Goal: Information Seeking & Learning: Find specific fact

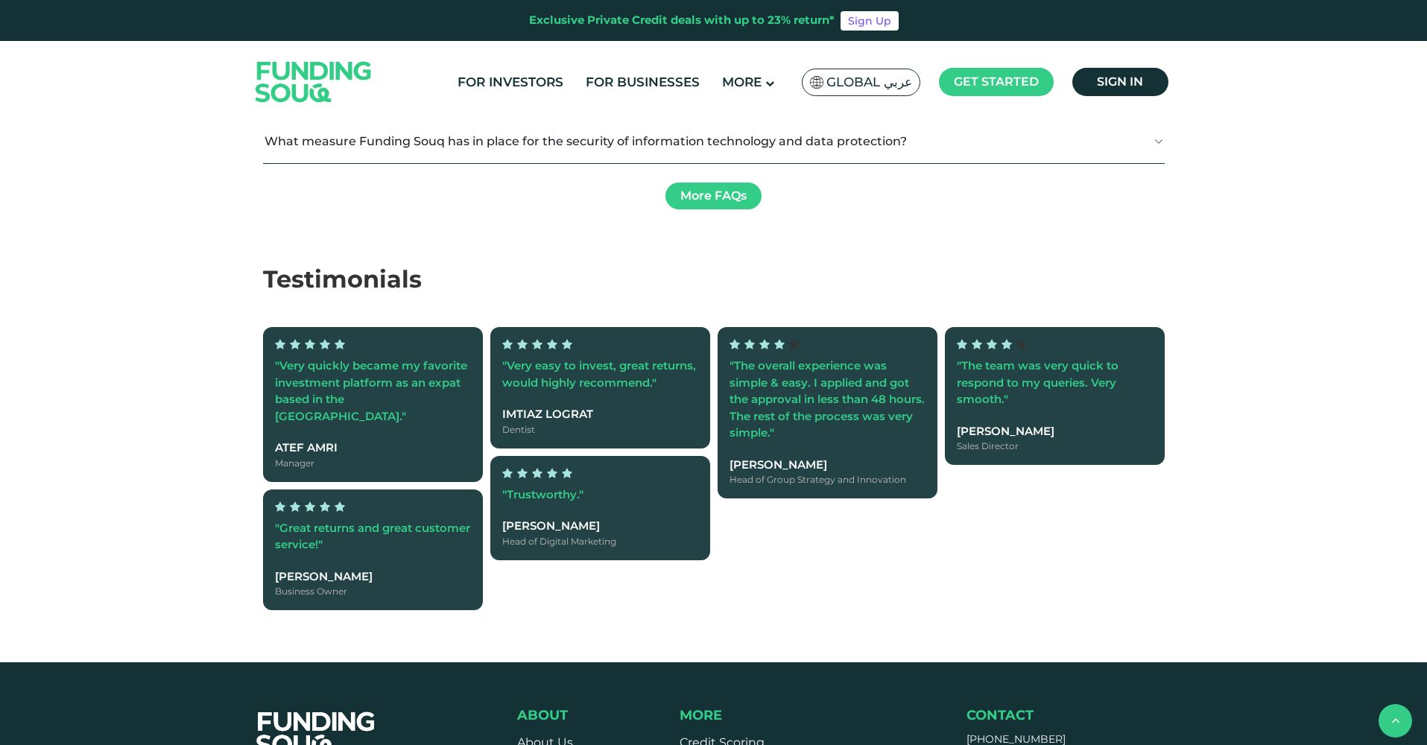
scroll to position [2590, 0]
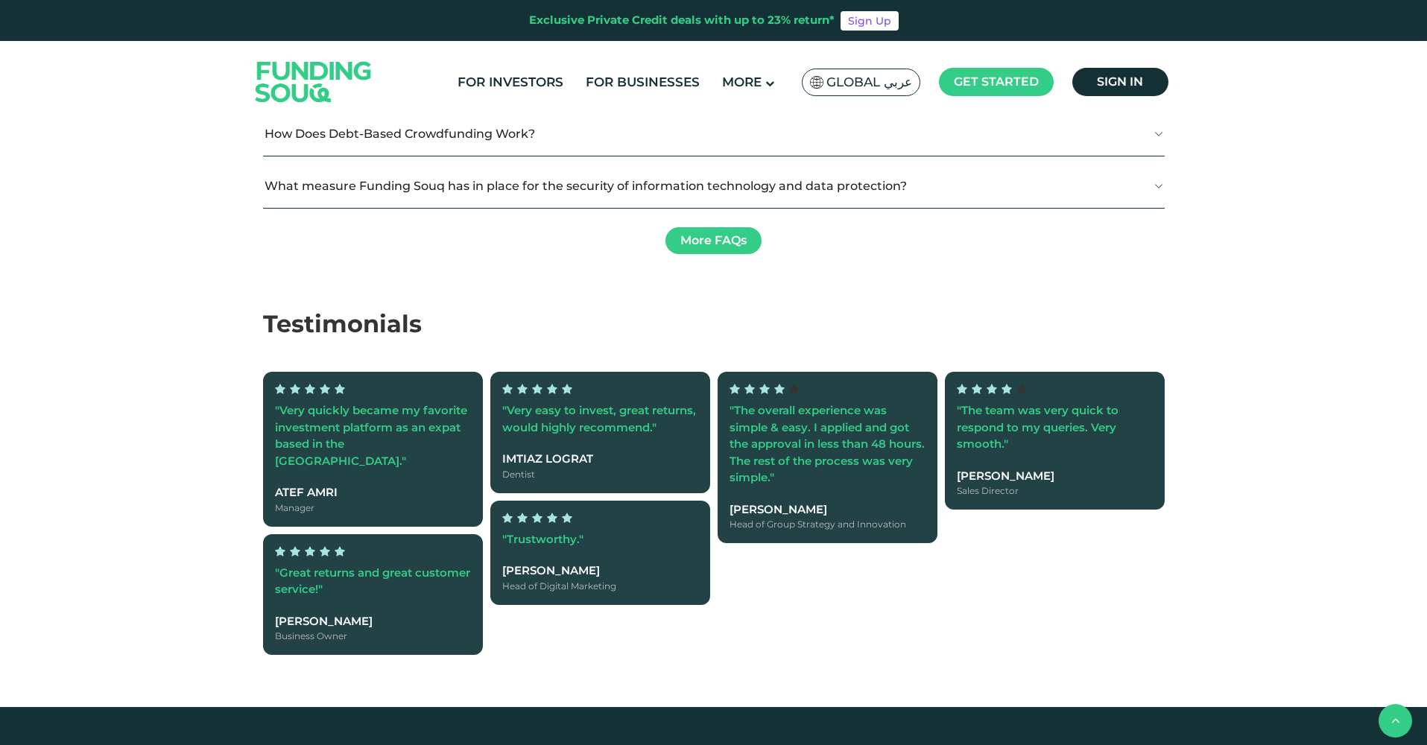
drag, startPoint x: 748, startPoint y: 307, endPoint x: 797, endPoint y: 308, distance: 48.4
type tc-range-slider "1"
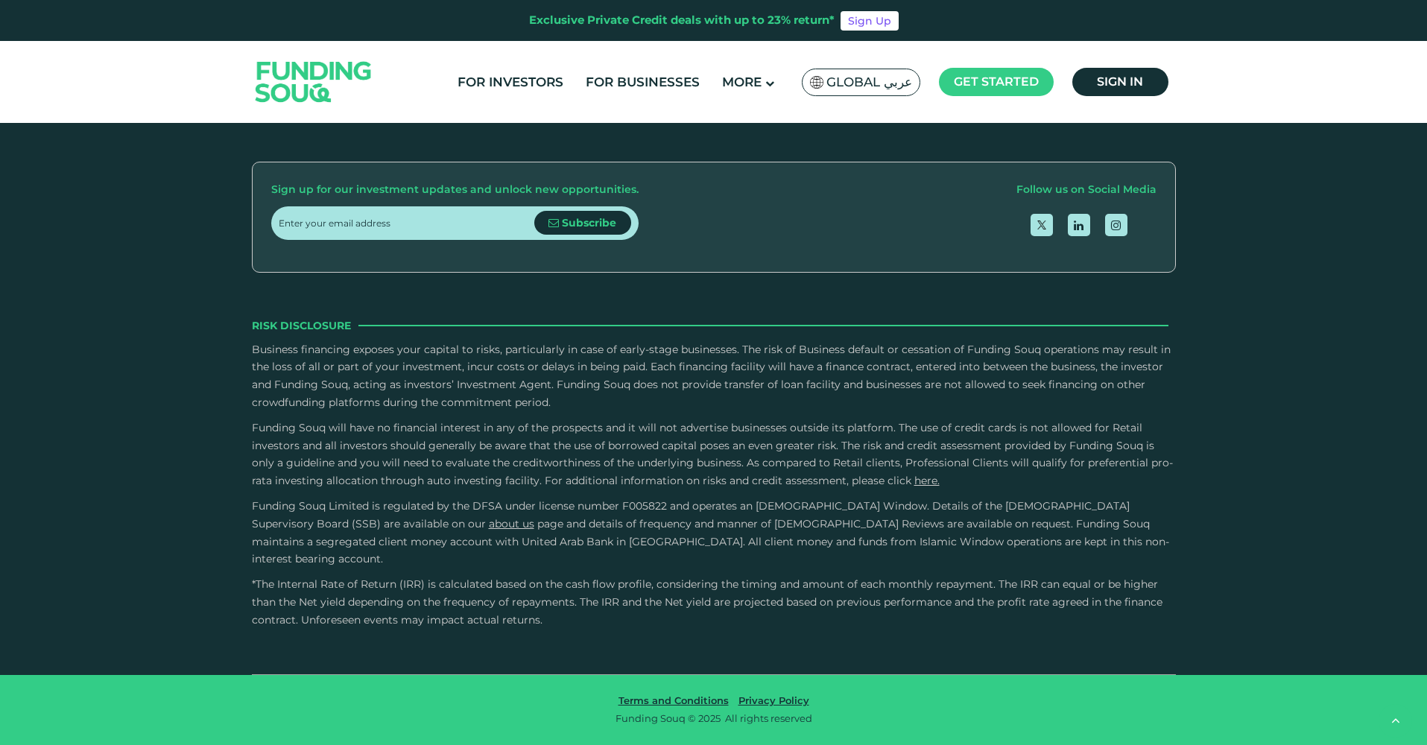
scroll to position [3770, 0]
click at [710, 84] on link "FAQs" at bounding box center [695, 77] width 31 height 14
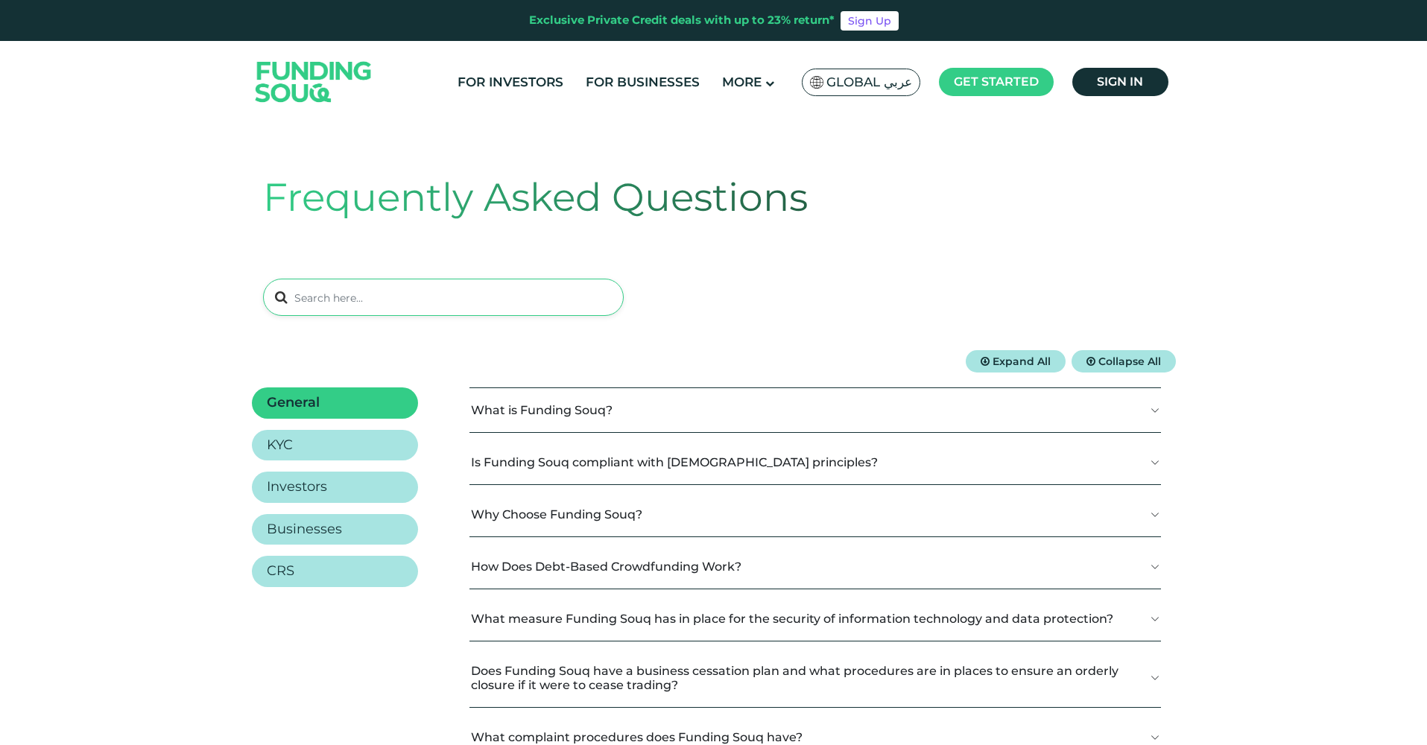
click at [550, 297] on input at bounding box center [443, 297] width 361 height 37
type input "fee"
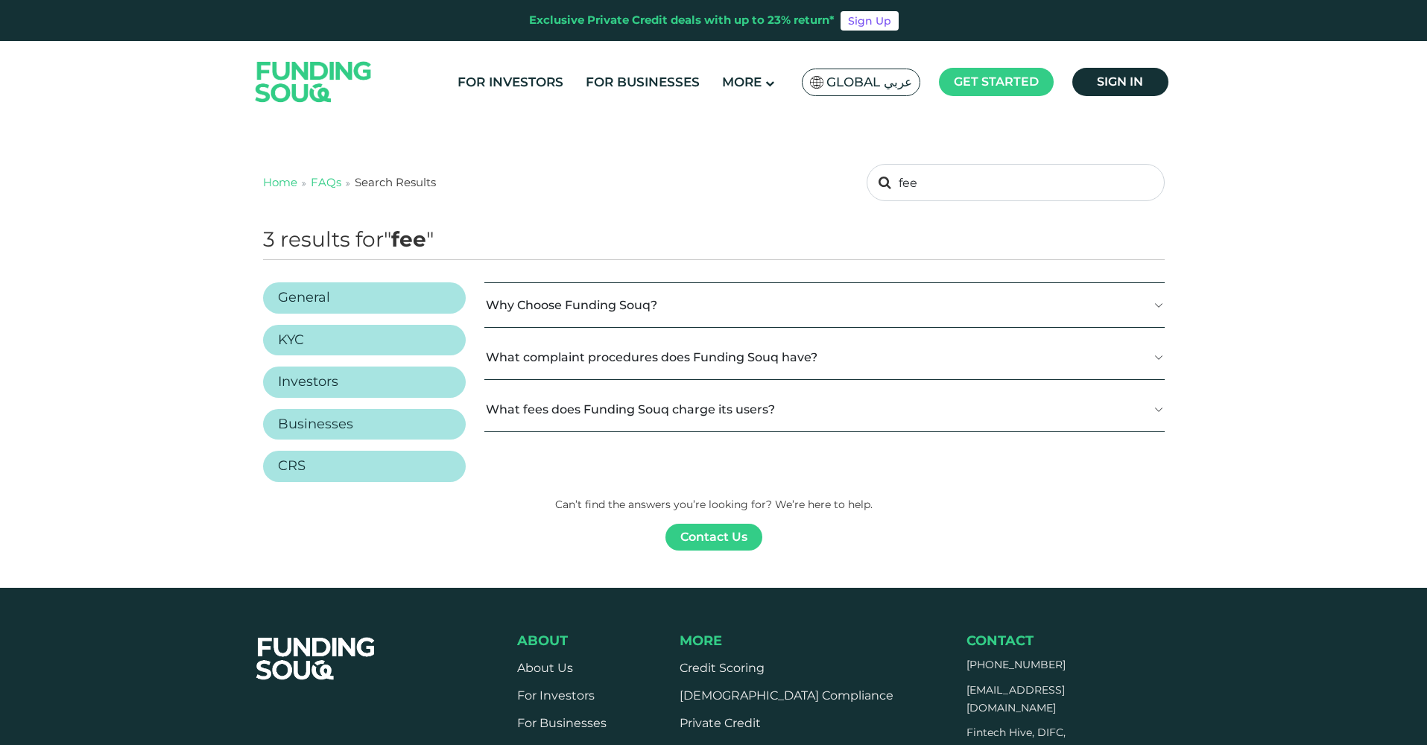
click at [638, 402] on button "What fees does Funding Souq charge its users?" at bounding box center [824, 410] width 680 height 44
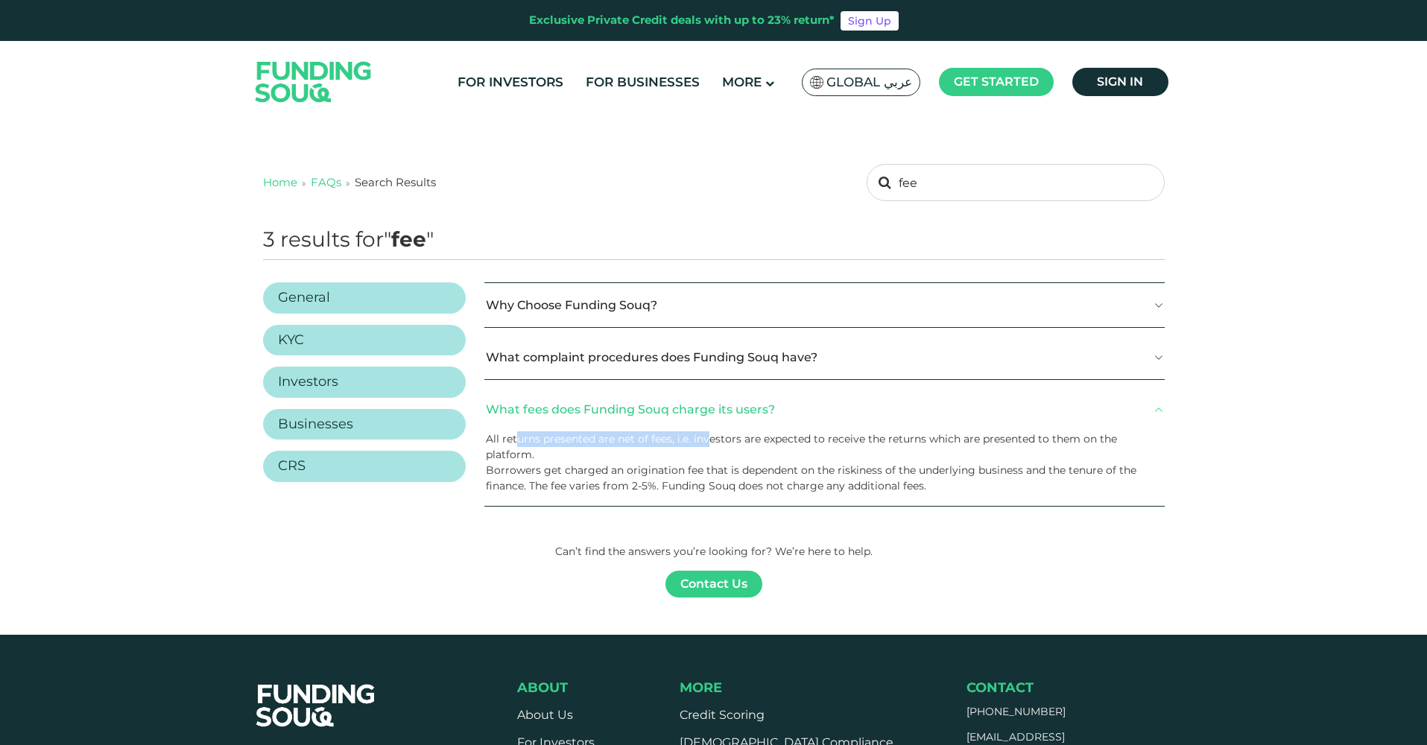
drag, startPoint x: 517, startPoint y: 444, endPoint x: 707, endPoint y: 444, distance: 190.0
click at [707, 444] on p "All returns presented are net of fees, i.e. investors are expected to receive t…" at bounding box center [819, 447] width 666 height 31
click at [725, 444] on p "All returns presented are net of fees, i.e. investors are expected to receive t…" at bounding box center [819, 447] width 666 height 31
drag, startPoint x: 623, startPoint y: 443, endPoint x: 668, endPoint y: 443, distance: 45.5
click at [668, 443] on p "All returns presented are net of fees, i.e. investors are expected to receive t…" at bounding box center [819, 447] width 666 height 31
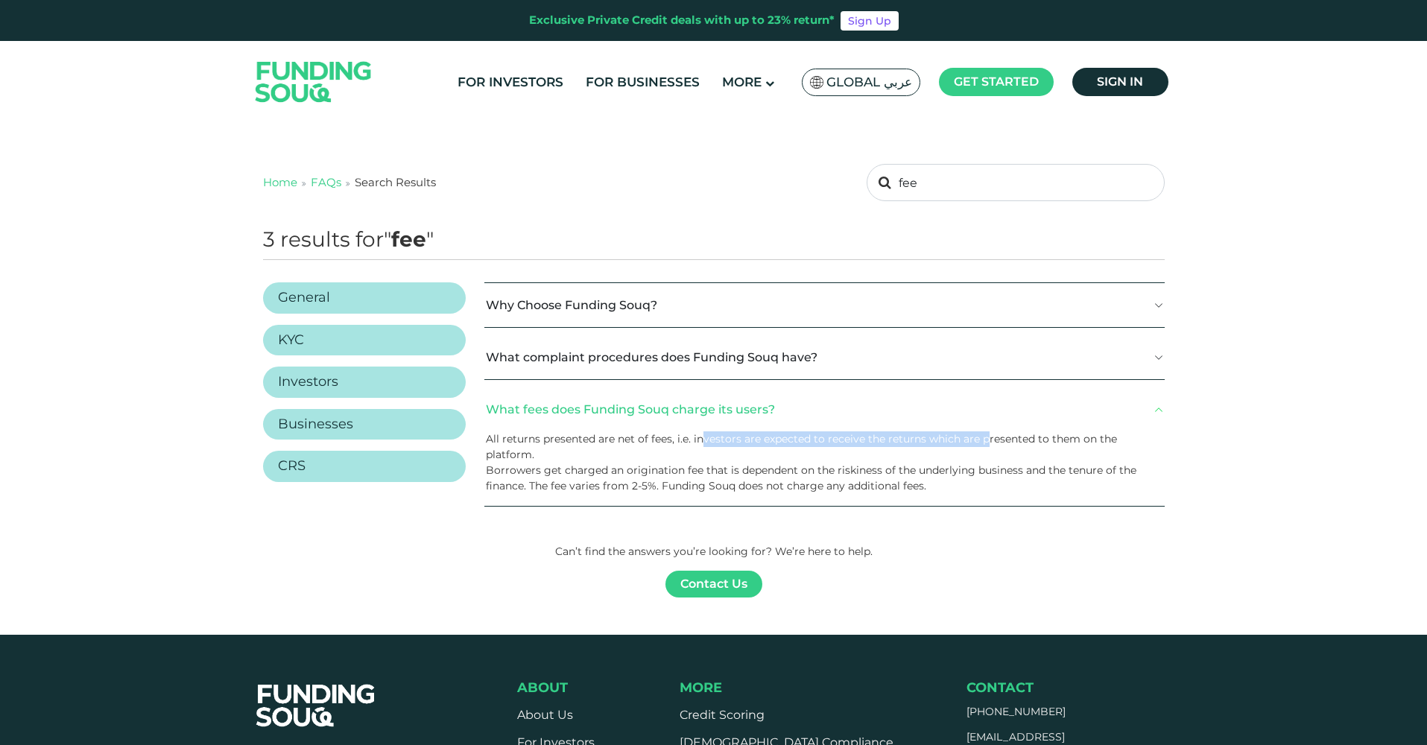
drag, startPoint x: 704, startPoint y: 440, endPoint x: 981, endPoint y: 442, distance: 276.5
click at [985, 442] on p "All returns presented are net of fees, i.e. investors are expected to receive t…" at bounding box center [819, 447] width 666 height 31
click at [1018, 442] on p "All returns presented are net of fees, i.e. investors are expected to receive t…" at bounding box center [819, 447] width 666 height 31
drag, startPoint x: 729, startPoint y: 441, endPoint x: 893, endPoint y: 441, distance: 164.0
click at [894, 441] on p "All returns presented are net of fees, i.e. investors are expected to receive t…" at bounding box center [819, 447] width 666 height 31
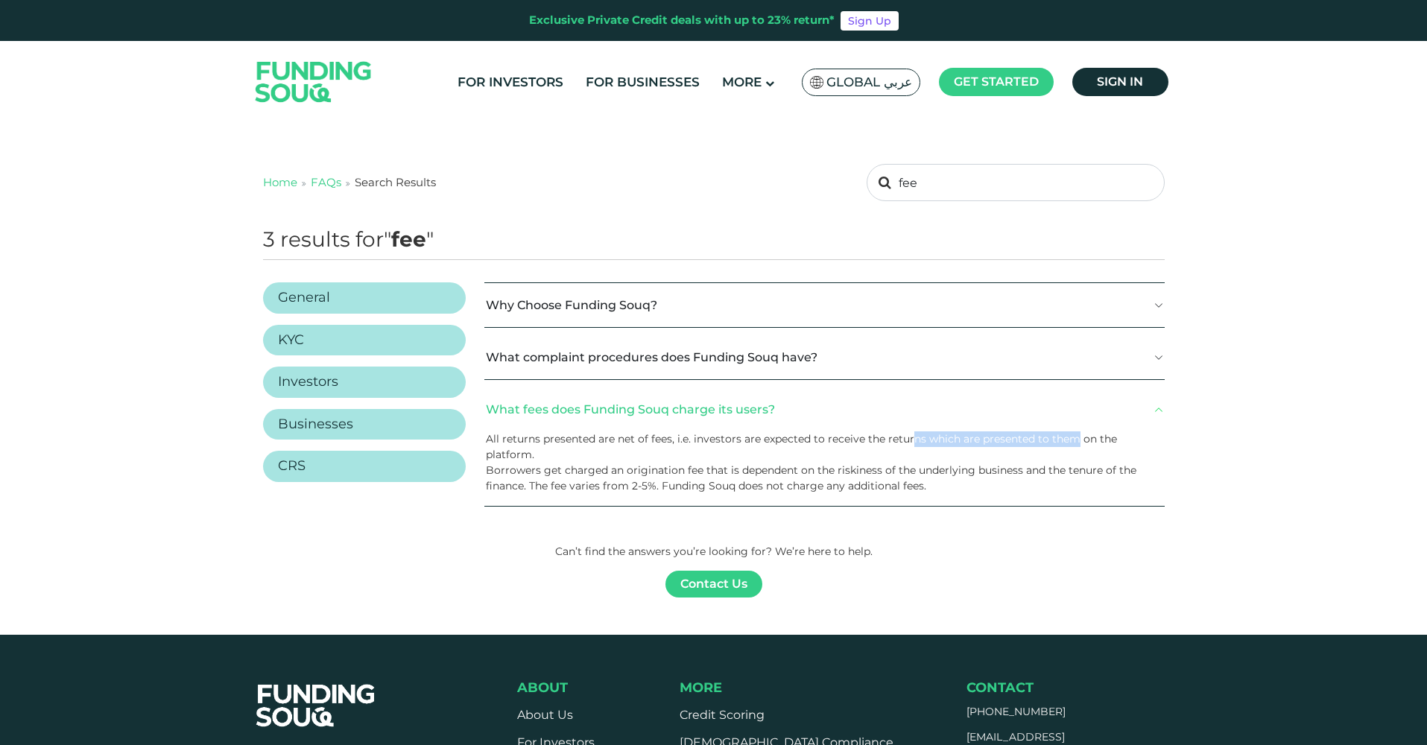
drag, startPoint x: 911, startPoint y: 441, endPoint x: 1077, endPoint y: 441, distance: 166.2
click at [1078, 441] on p "All returns presented are net of fees, i.e. investors are expected to receive t…" at bounding box center [819, 447] width 666 height 31
click at [911, 490] on p "Borrowers get charged an origination fee that is dependent on the riskiness of …" at bounding box center [819, 478] width 666 height 31
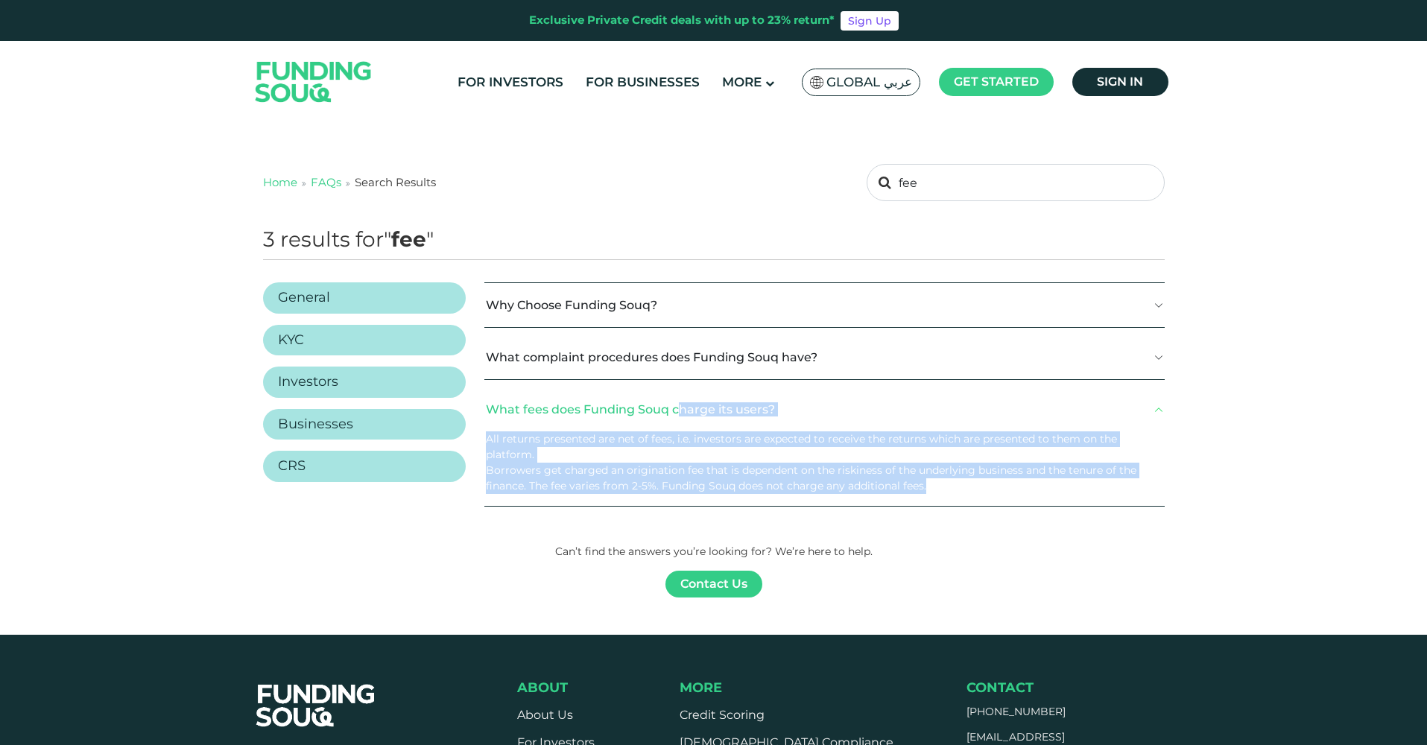
drag, startPoint x: 926, startPoint y: 490, endPoint x: 496, endPoint y: 396, distance: 439.3
click at [496, 396] on div "What fees does Funding Souq charge its users? All returns presented are net of …" at bounding box center [824, 447] width 680 height 119
copy div "What fees does Funding Souq charge its users? All returns presented are net of …"
